Goal: Task Accomplishment & Management: Manage account settings

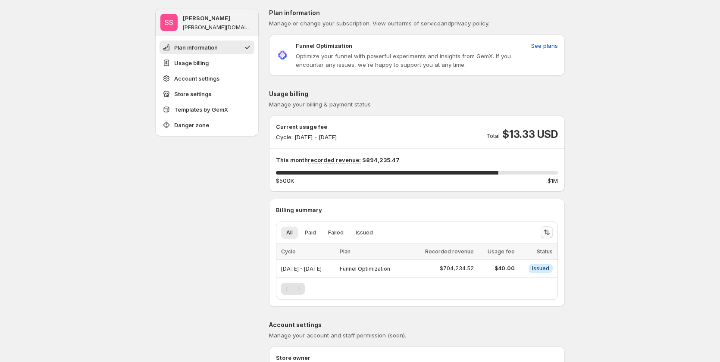
click at [549, 231] on icon "Sort the results" at bounding box center [546, 232] width 9 height 9
click at [529, 268] on span "Recorded revenue" at bounding box center [520, 268] width 50 height 7
click at [551, 233] on icon "Sort the results" at bounding box center [546, 232] width 9 height 9
click at [501, 260] on span "Cycle" at bounding box center [503, 258] width 16 height 7
